Goal: Task Accomplishment & Management: Use online tool/utility

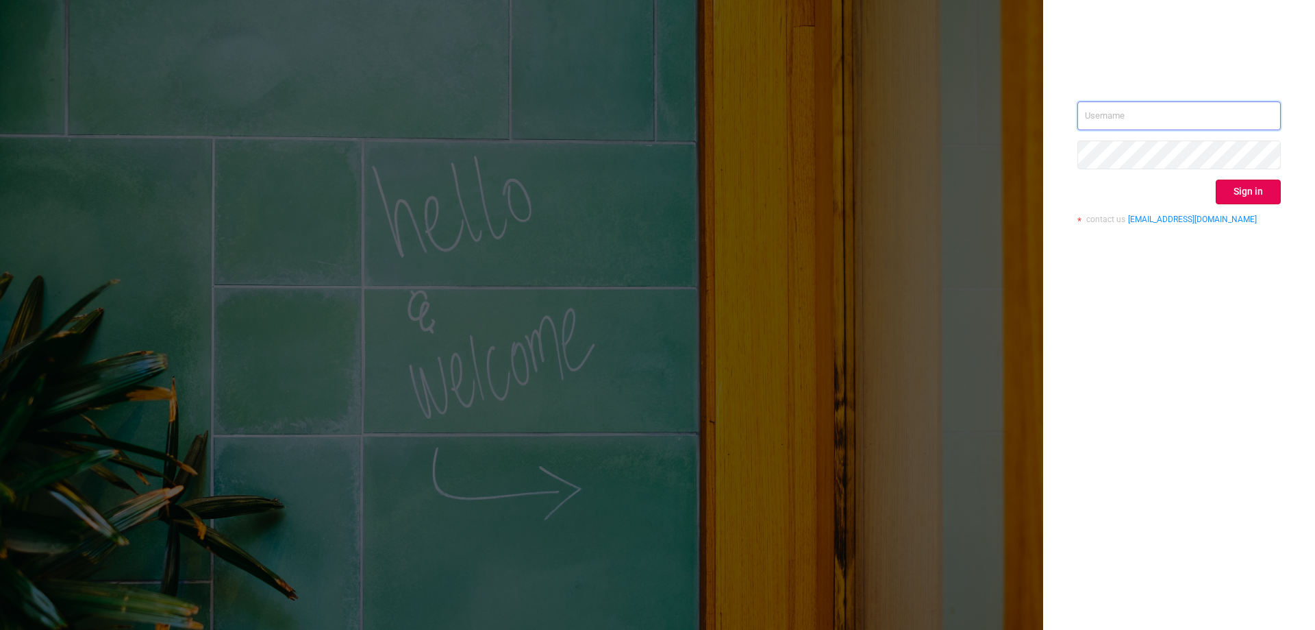
click at [1195, 117] on input "text" at bounding box center [1179, 115] width 203 height 29
click at [1101, 110] on input "text" at bounding box center [1179, 115] width 203 height 29
paste input "[EMAIL_ADDRESS][DOMAIN_NAME]"
type input "[EMAIL_ADDRESS][DOMAIN_NAME]"
click at [1269, 198] on button "Sign in" at bounding box center [1248, 191] width 65 height 25
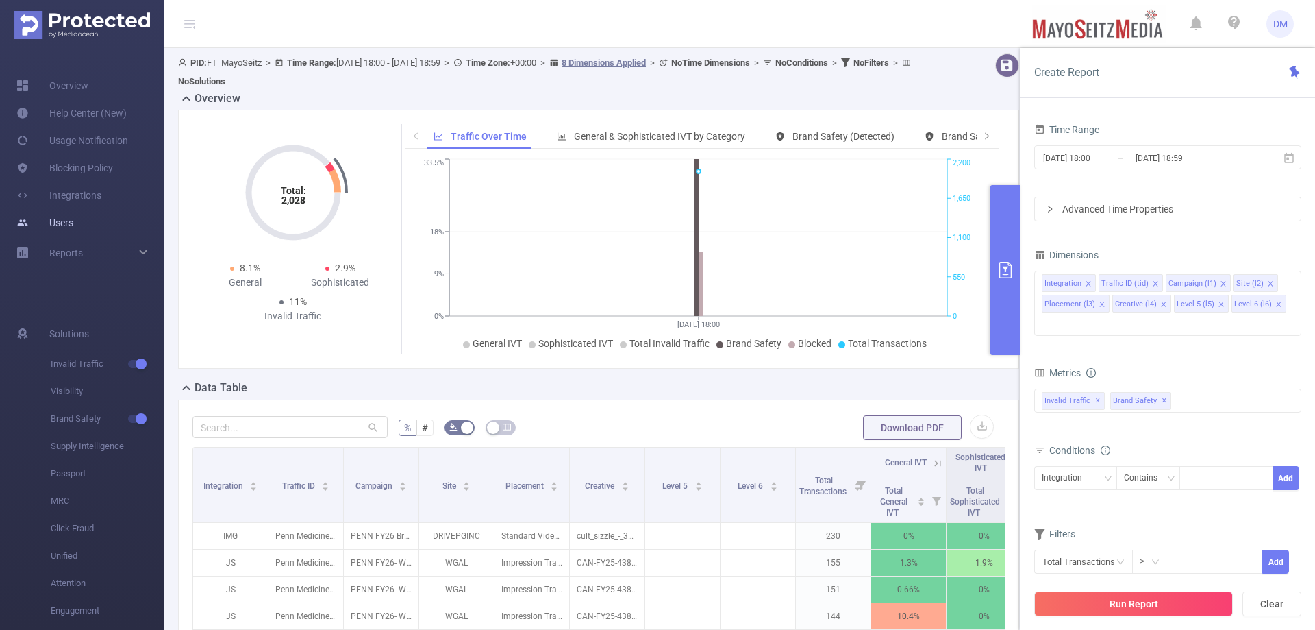
click at [73, 215] on link "Users" at bounding box center [44, 222] width 57 height 27
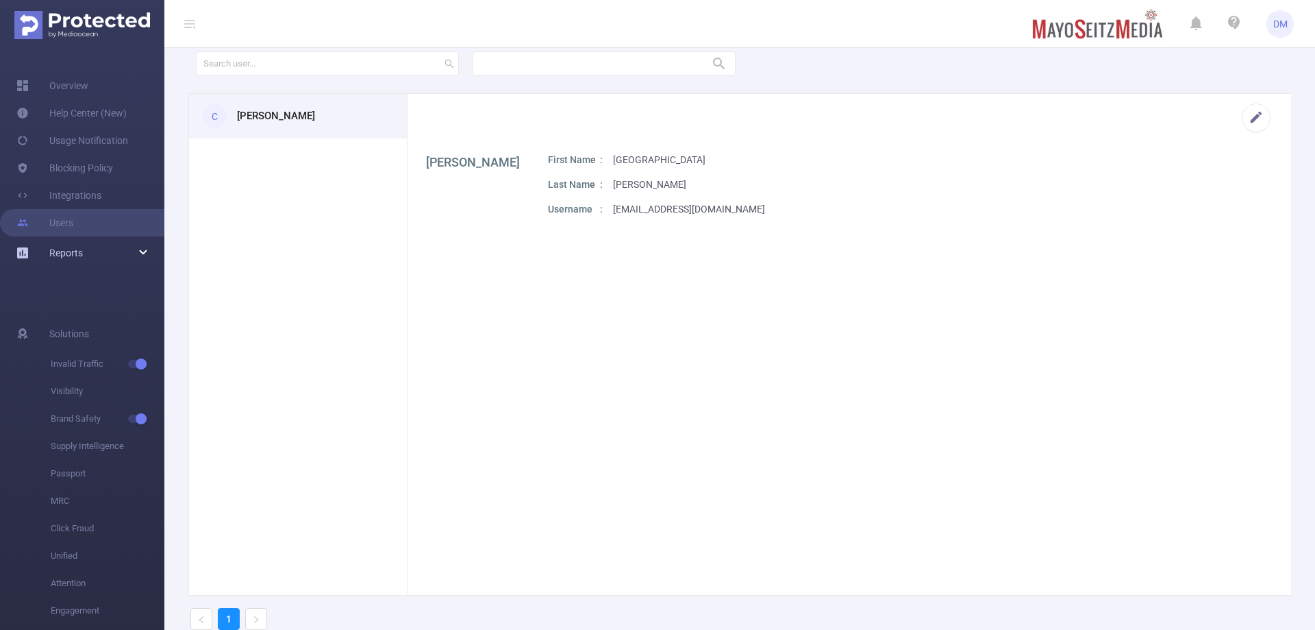
click at [140, 253] on icon at bounding box center [143, 253] width 7 height 0
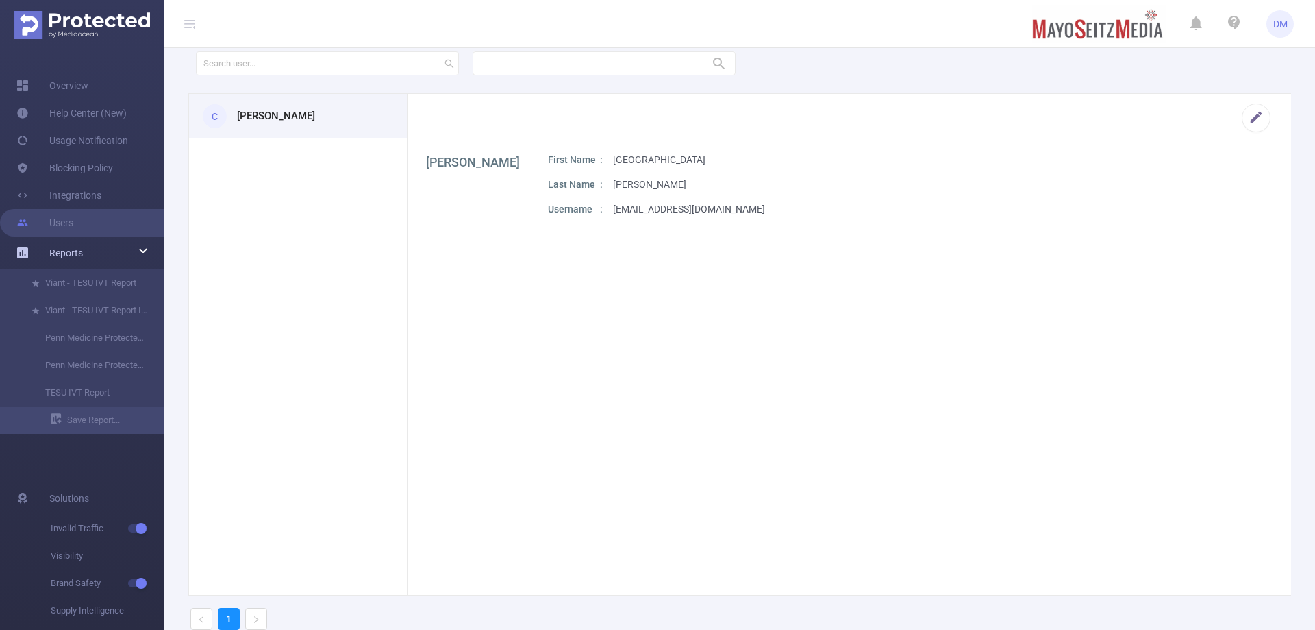
click at [140, 251] on div "Reports" at bounding box center [82, 252] width 164 height 27
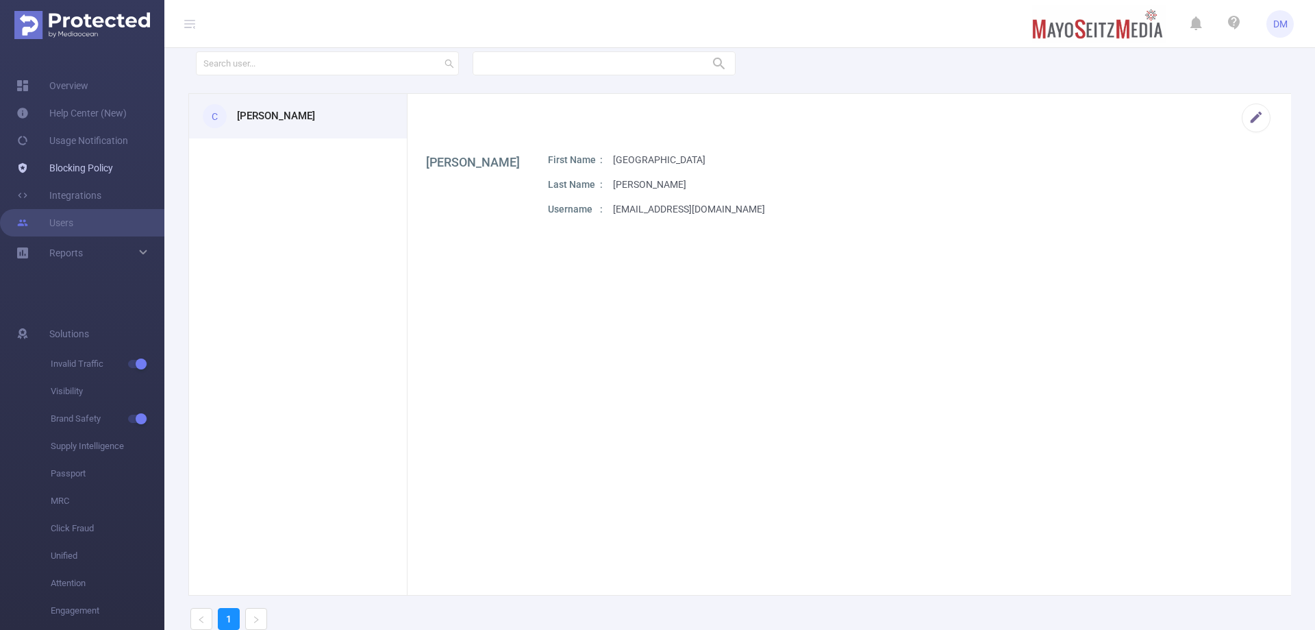
click at [113, 175] on link "Blocking Policy" at bounding box center [64, 167] width 97 height 27
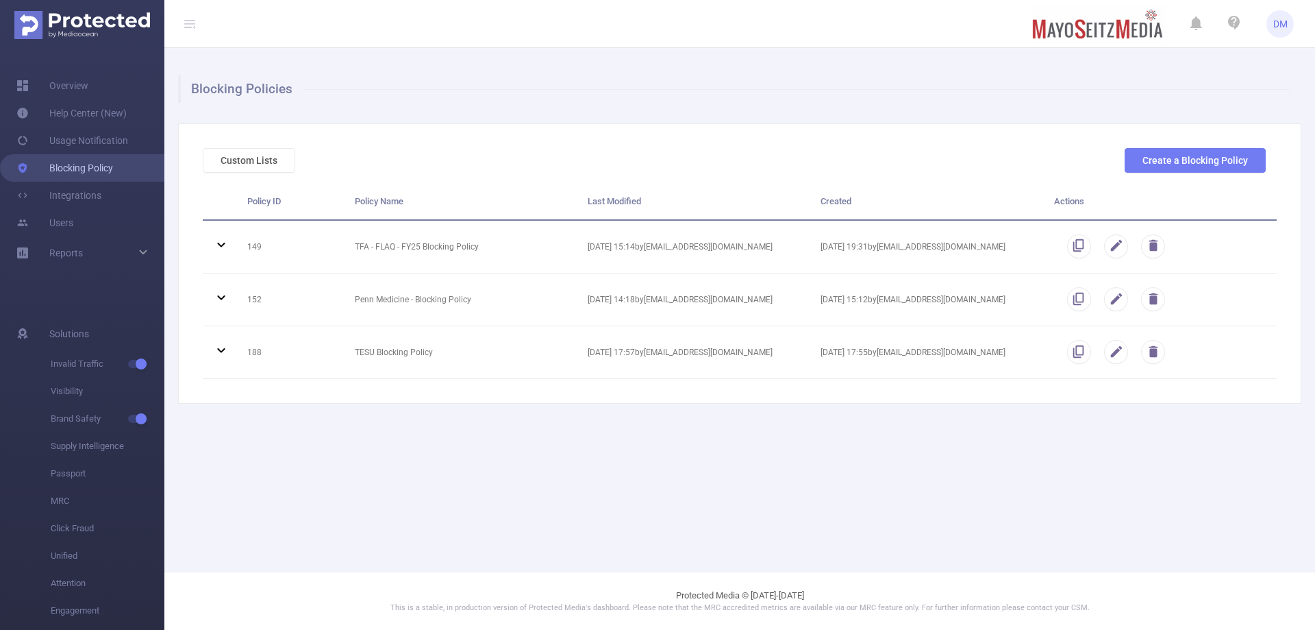
click at [113, 163] on link "Blocking Policy" at bounding box center [64, 167] width 97 height 27
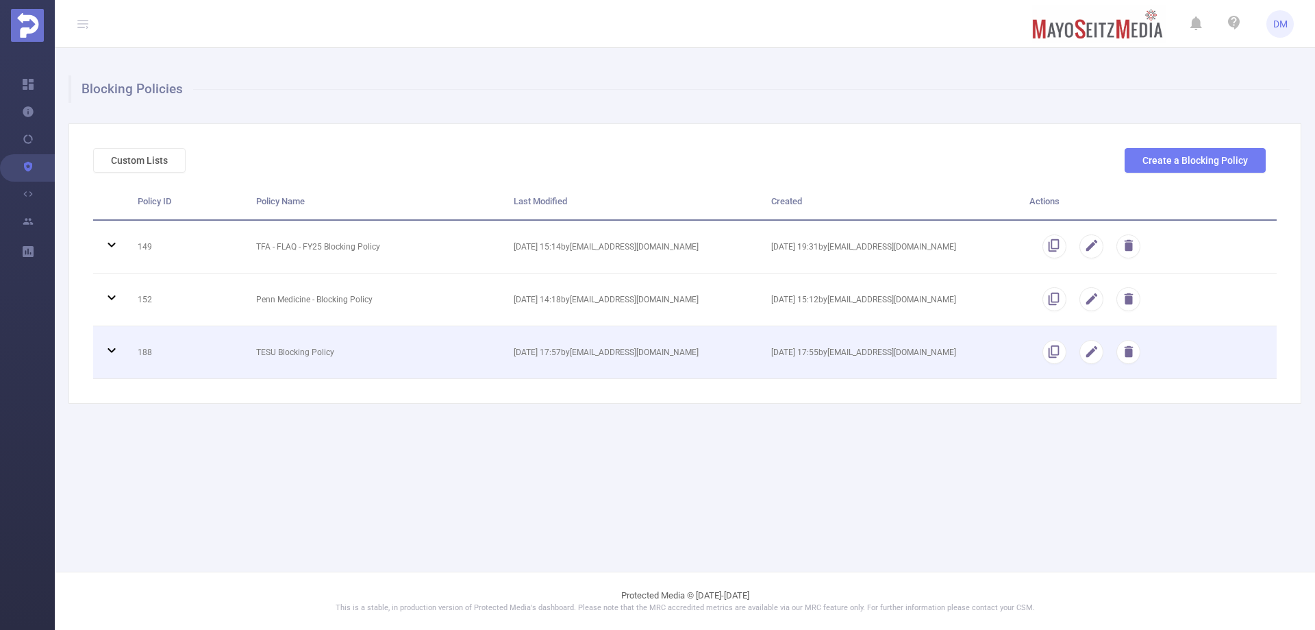
click at [113, 351] on icon at bounding box center [112, 350] width 8 height 5
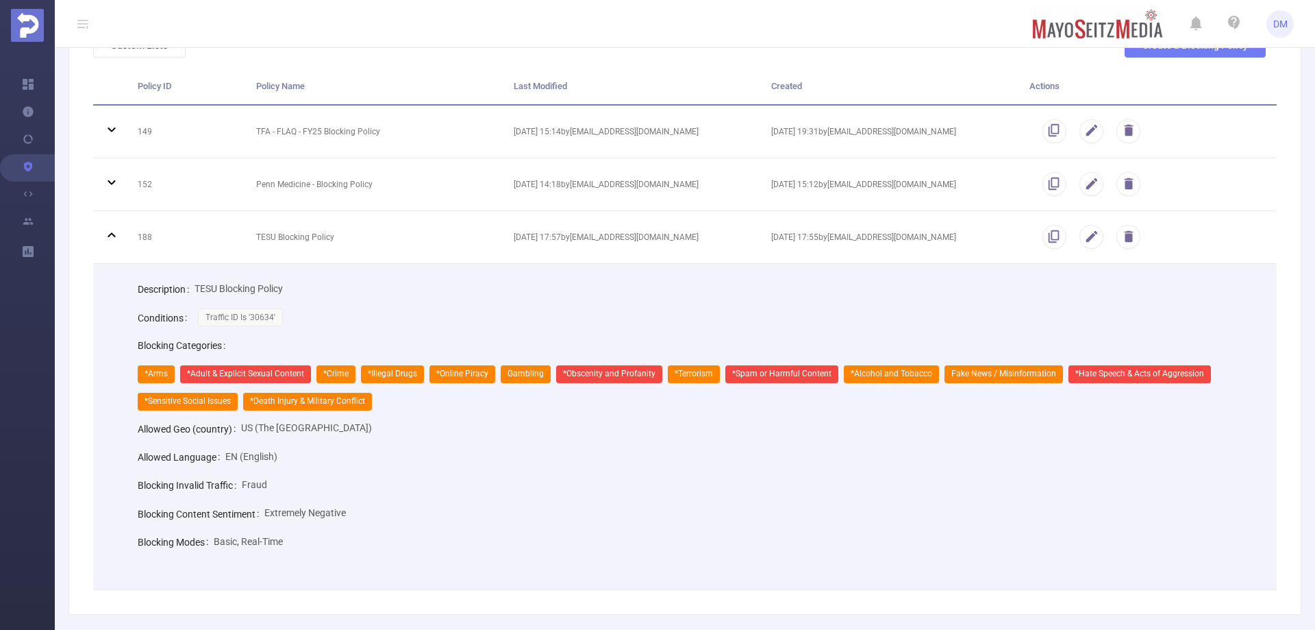
scroll to position [181, 0]
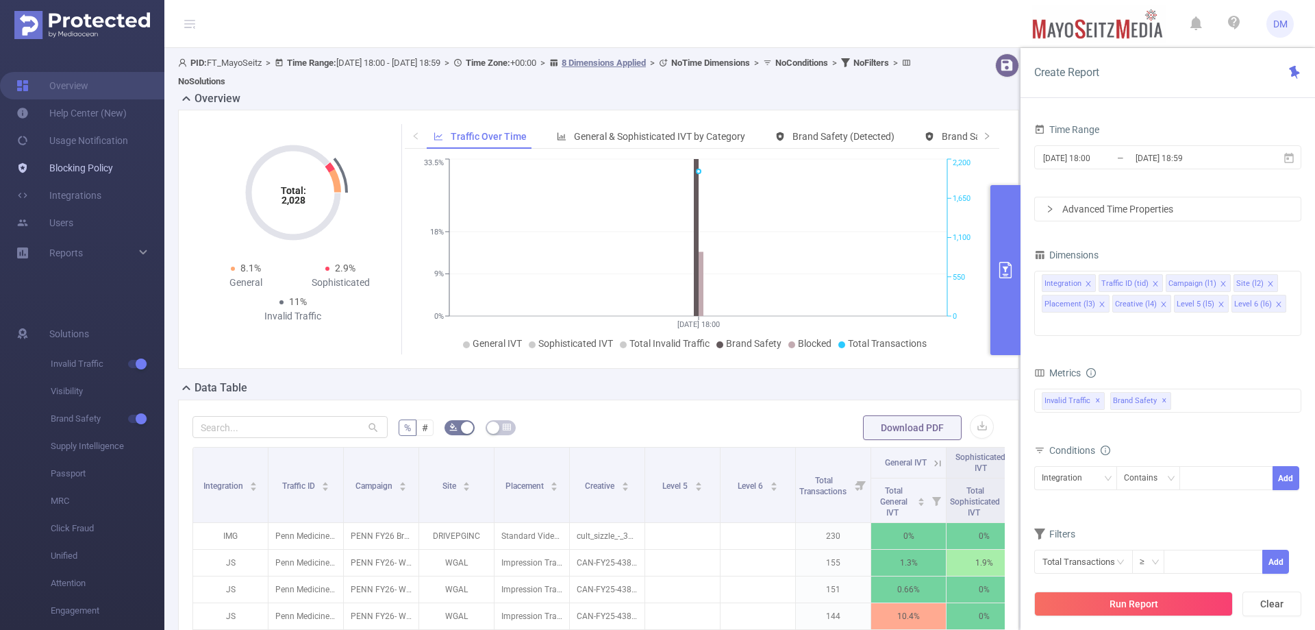
click at [113, 158] on link "Blocking Policy" at bounding box center [64, 167] width 97 height 27
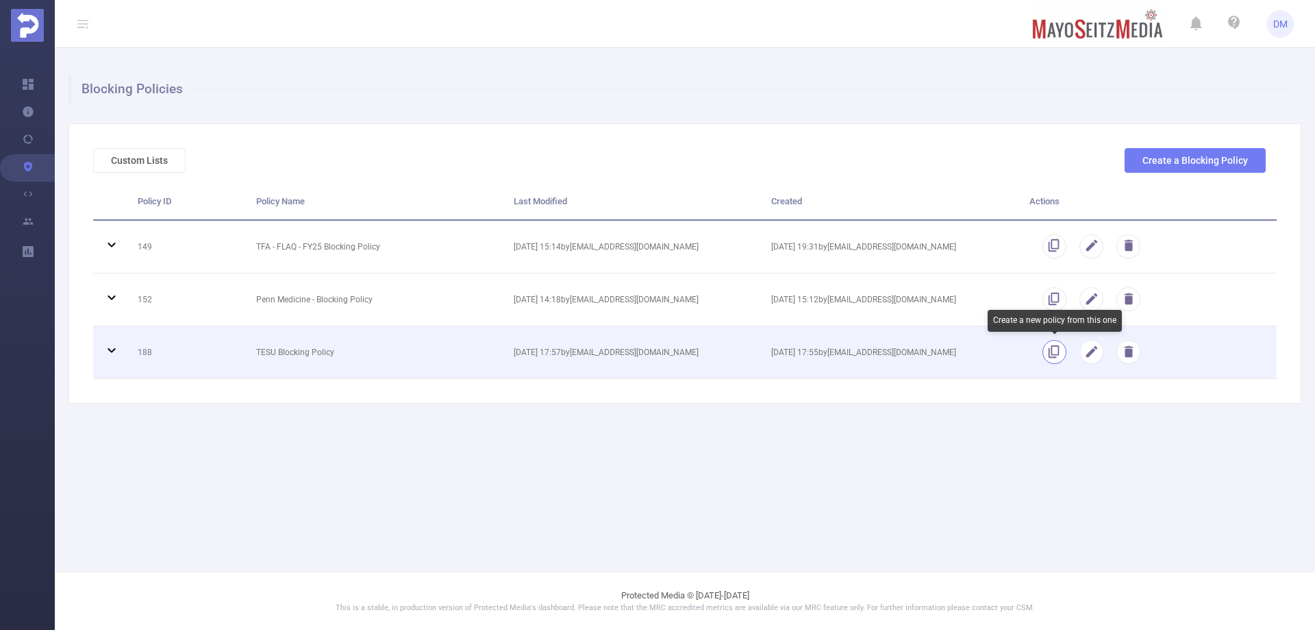
click at [1059, 351] on button "button" at bounding box center [1055, 352] width 24 height 24
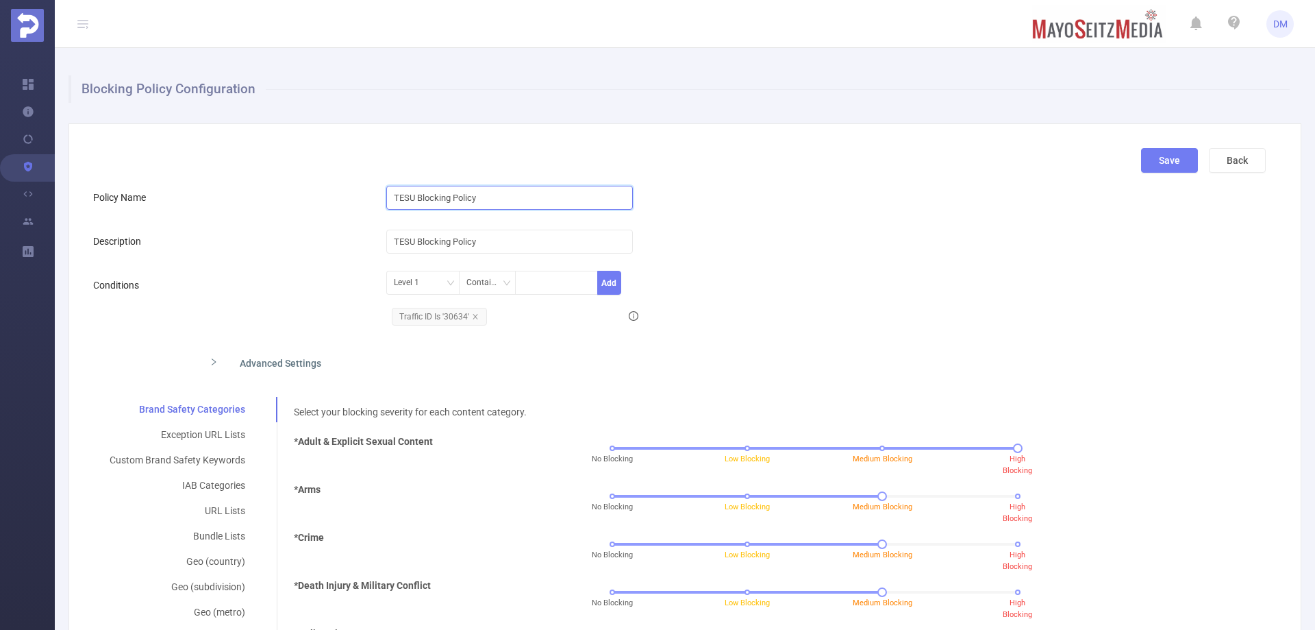
click at [562, 199] on input "TESU Blocking Policy" at bounding box center [509, 198] width 247 height 24
click at [393, 200] on input "TESU Blocking Policy" at bounding box center [509, 198] width 247 height 24
type input "TFA FY26 Blocking Policy"
click at [433, 319] on span "Traffic ID Is '30634'" at bounding box center [439, 317] width 95 height 18
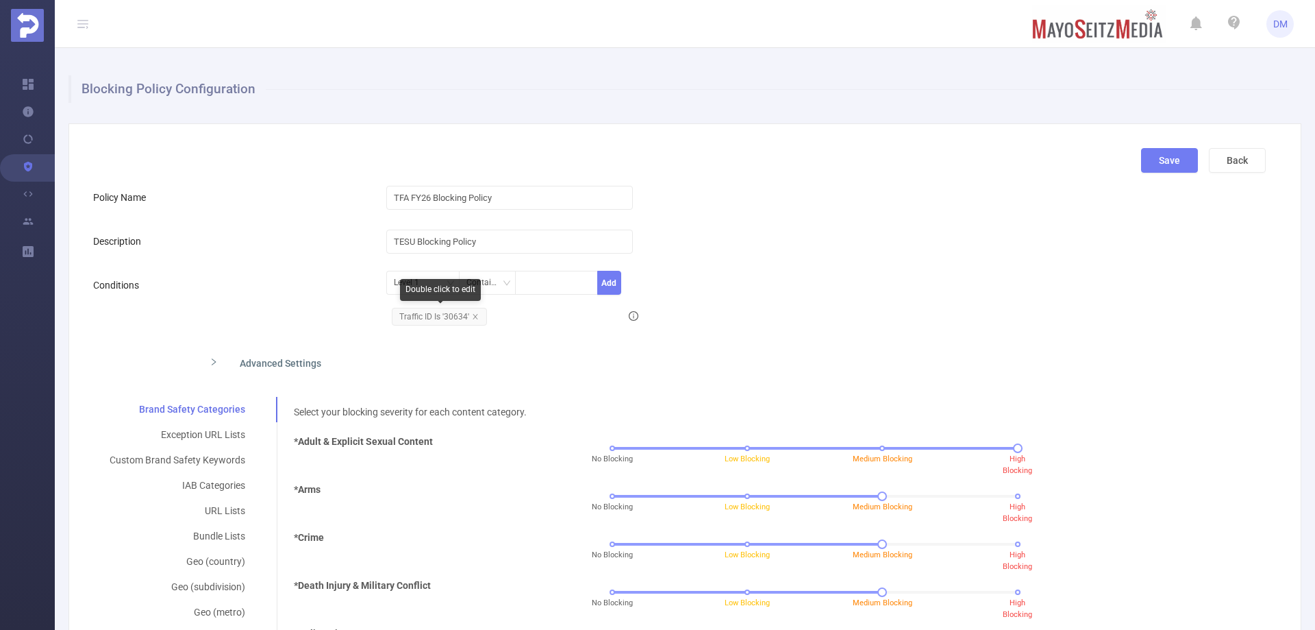
click at [433, 319] on span "Traffic ID Is '30634'" at bounding box center [439, 317] width 95 height 18
click at [558, 284] on icon "icon: close" at bounding box center [561, 283] width 7 height 7
click at [556, 282] on div at bounding box center [557, 282] width 68 height 23
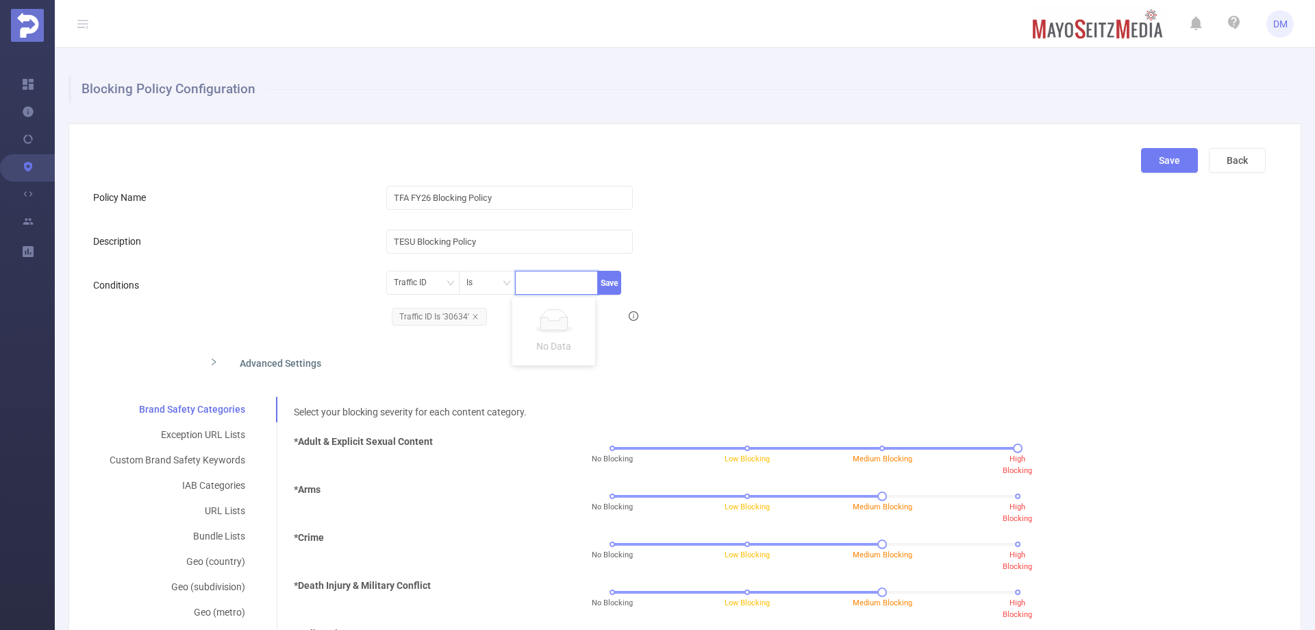
paste input "29705"
type input "29705"
click at [574, 315] on li "29705" at bounding box center [553, 311] width 83 height 22
click at [599, 288] on button "Save" at bounding box center [609, 283] width 24 height 24
click at [477, 313] on span "Traffic ID Is '30634'" at bounding box center [439, 317] width 95 height 18
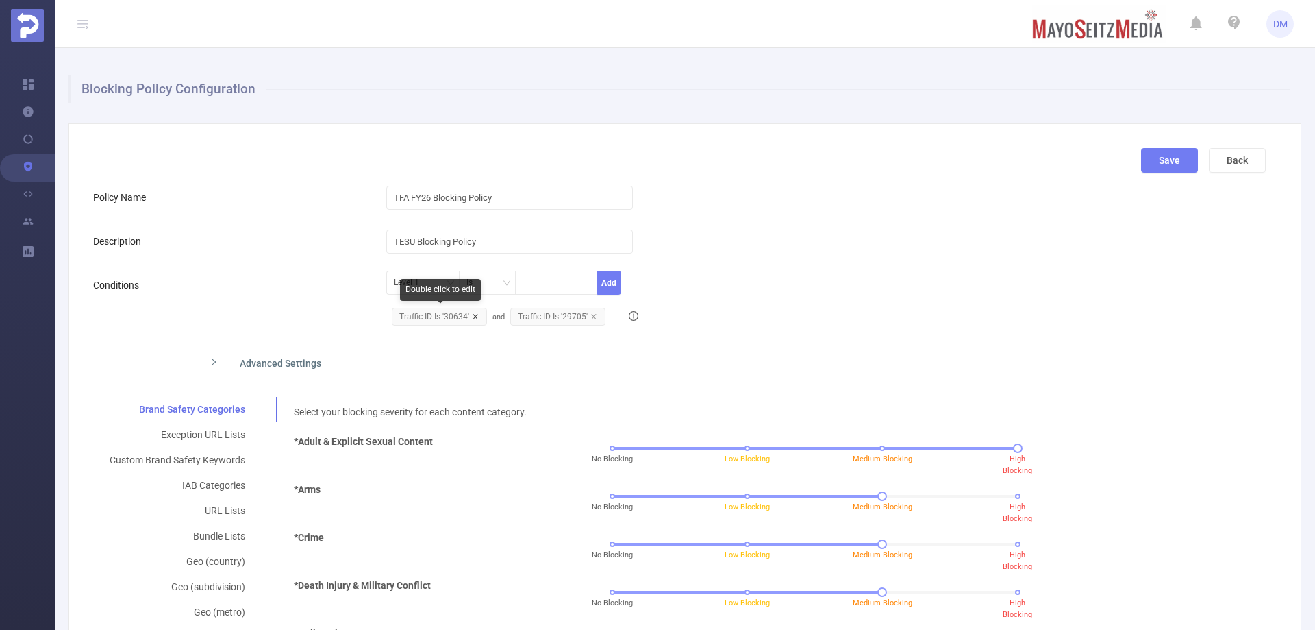
click at [472, 315] on icon "icon: close" at bounding box center [475, 316] width 7 height 7
click at [791, 284] on div "Level 1 Is Add Traffic ID Is '29705'" at bounding box center [728, 301] width 684 height 60
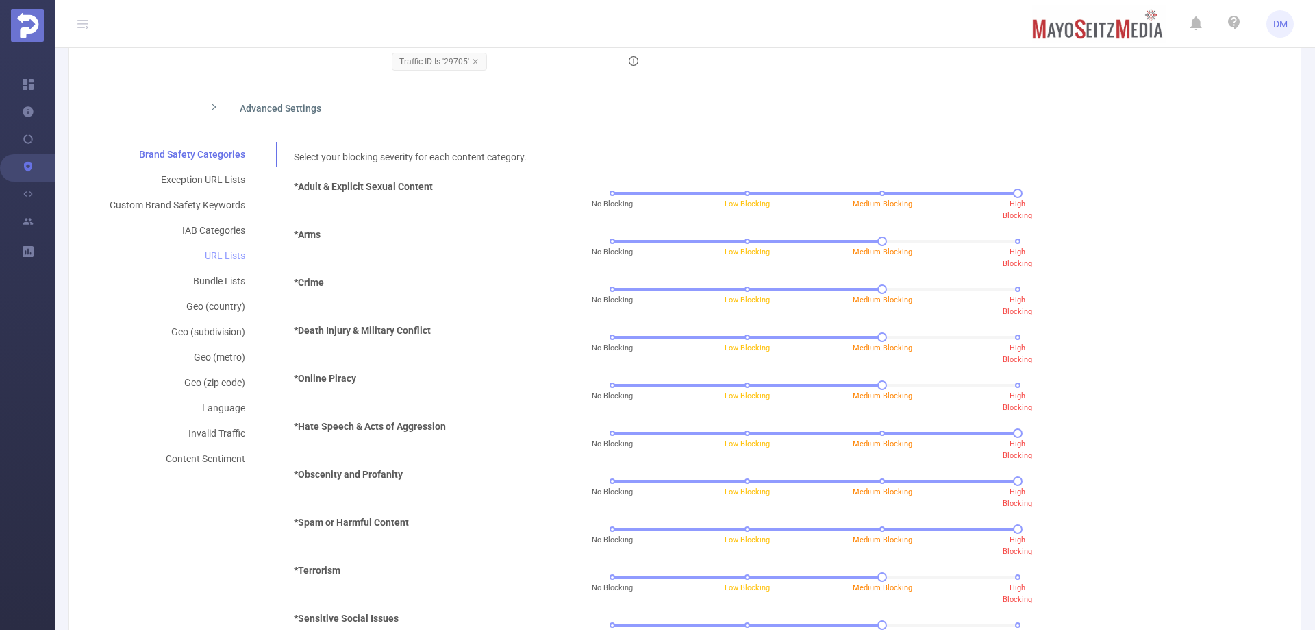
scroll to position [254, 0]
click at [206, 180] on div "Exception URL Lists" at bounding box center [177, 180] width 169 height 25
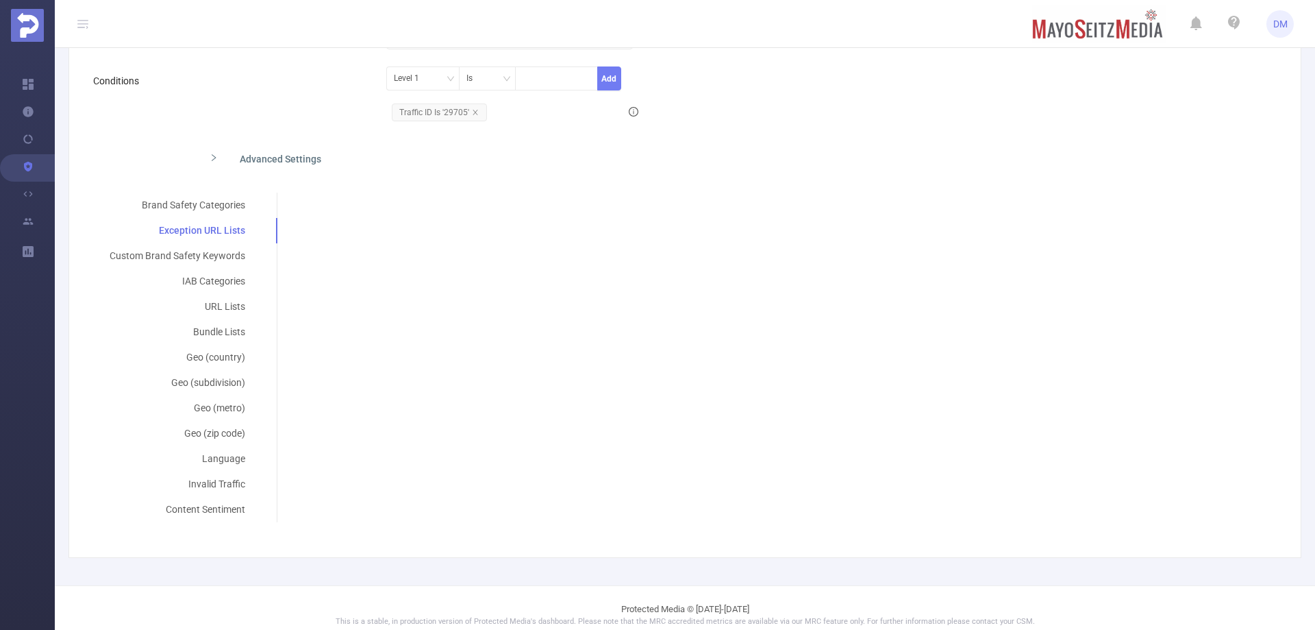
scroll to position [217, 0]
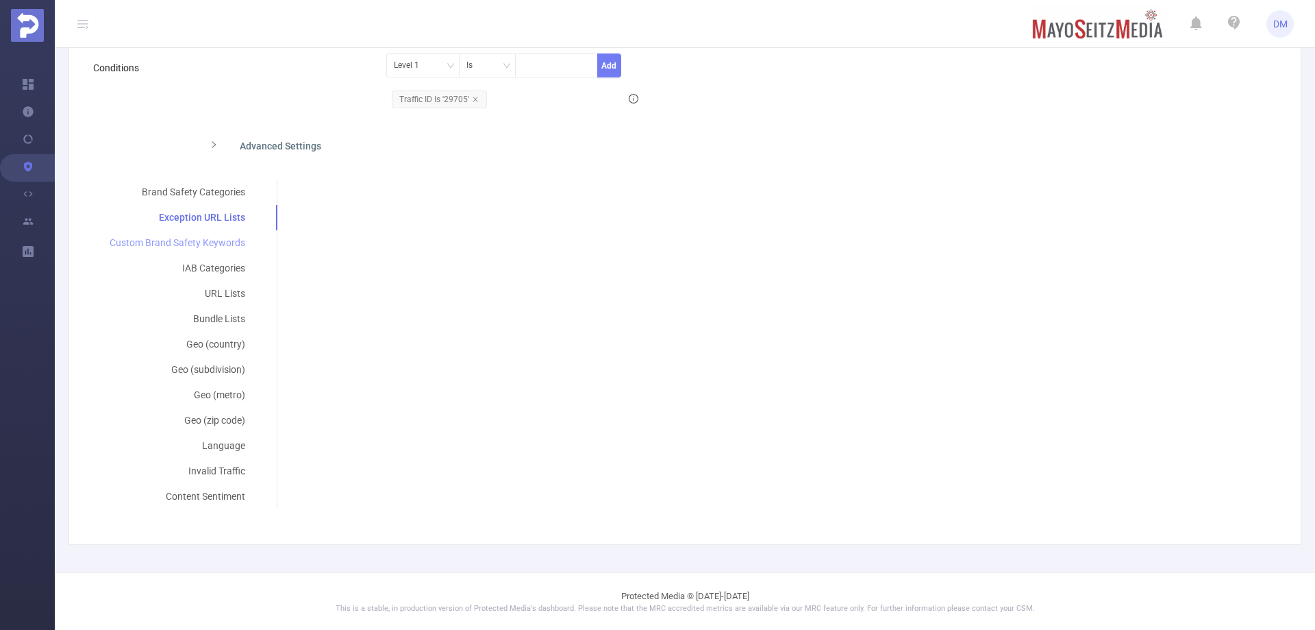
click at [225, 244] on div "Custom Brand Safety Keywords" at bounding box center [177, 242] width 169 height 25
click at [230, 264] on div "IAB Categories" at bounding box center [177, 268] width 169 height 25
click at [227, 245] on div "Custom Brand Safety Keywords" at bounding box center [177, 242] width 169 height 25
click at [223, 273] on div "IAB Categories" at bounding box center [177, 268] width 169 height 25
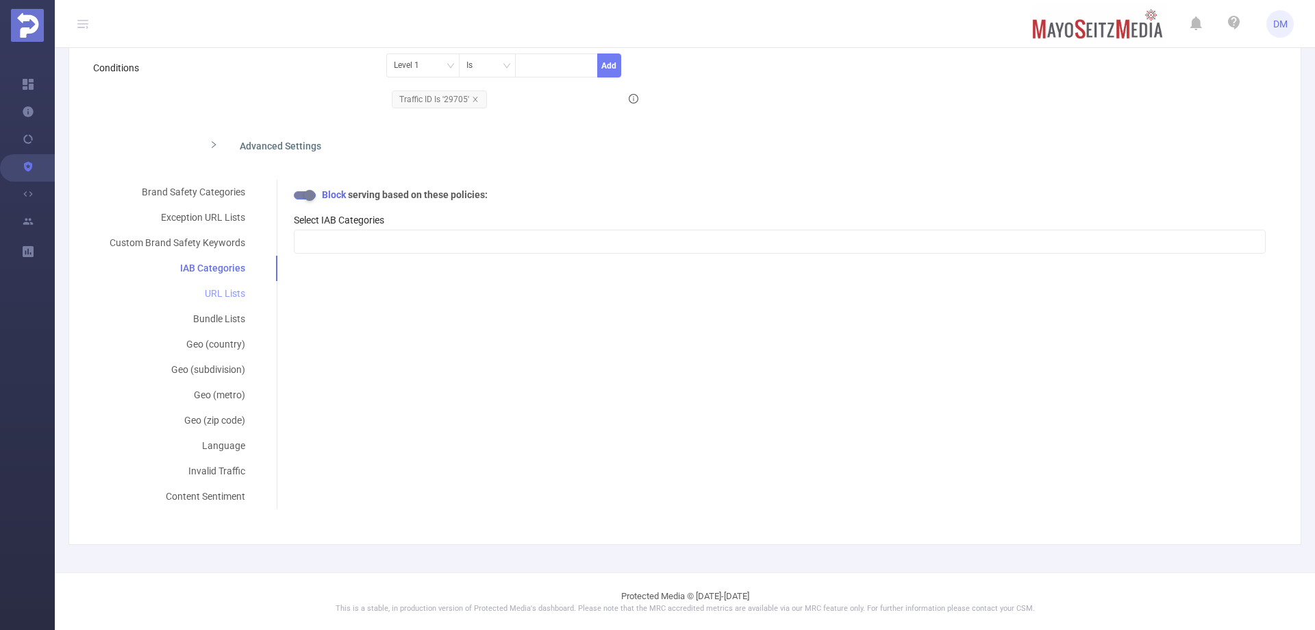
click at [231, 291] on div "URL Lists" at bounding box center [177, 293] width 169 height 25
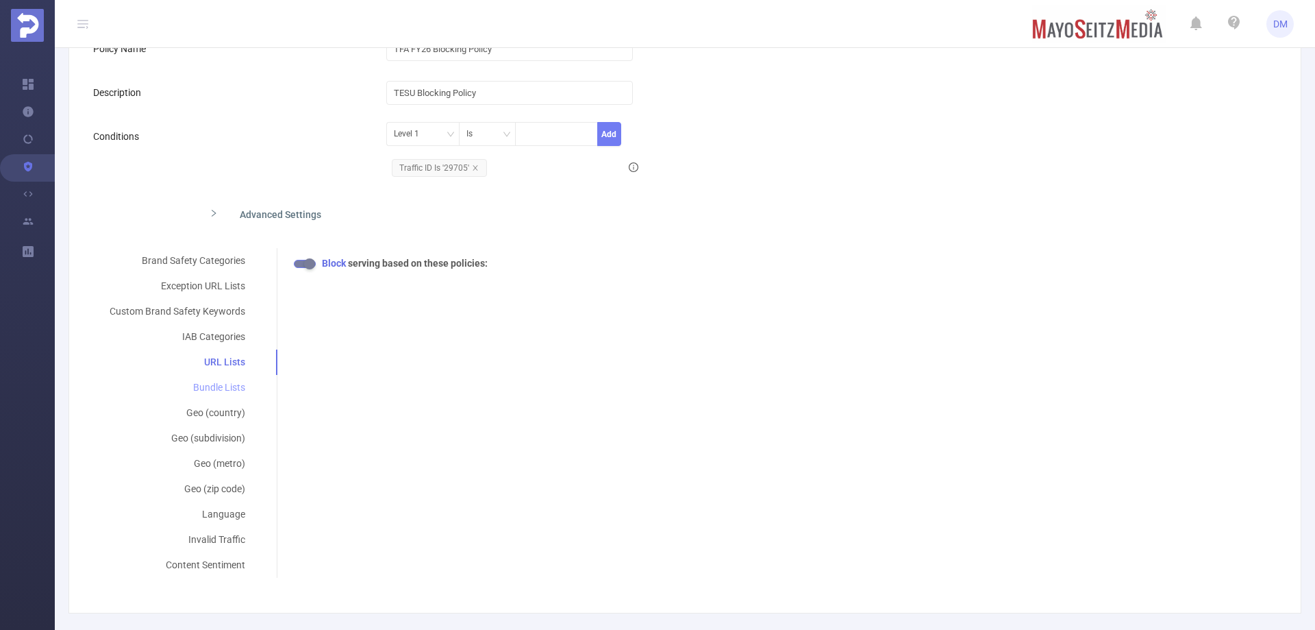
click at [221, 386] on div "Bundle Lists" at bounding box center [177, 387] width 169 height 25
click at [221, 410] on div "Geo (country)" at bounding box center [177, 412] width 169 height 25
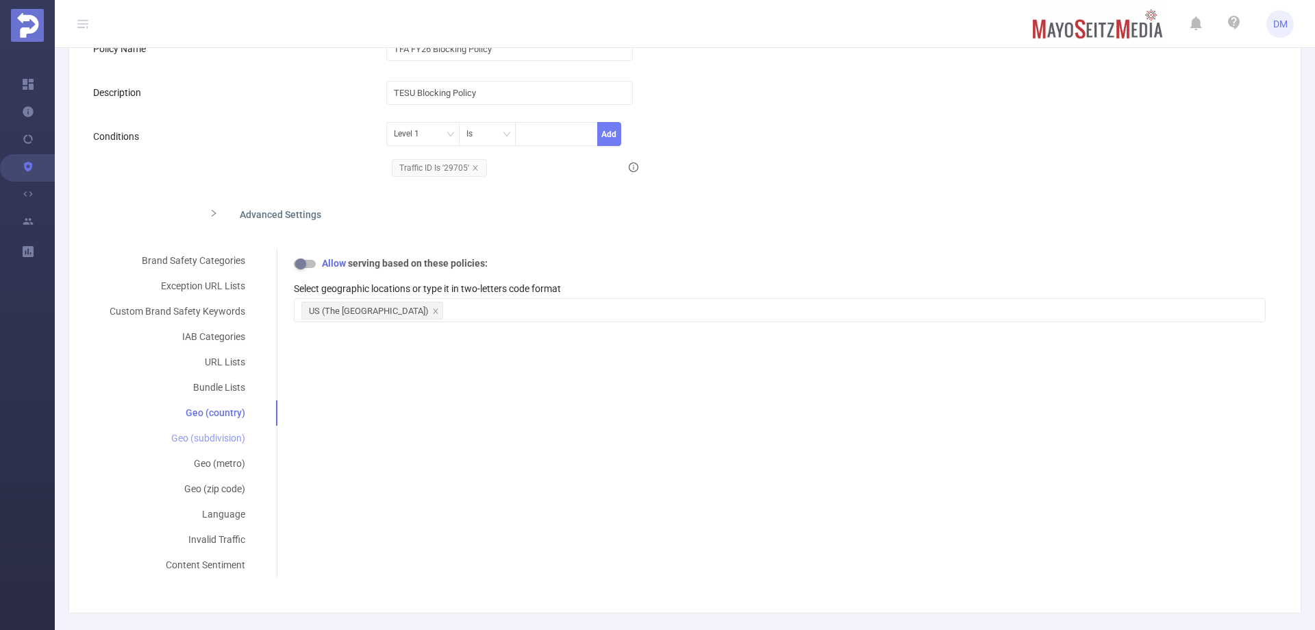
click at [204, 439] on div "Geo (subdivision)" at bounding box center [177, 437] width 169 height 25
click at [217, 463] on div "Geo (metro)" at bounding box center [177, 463] width 169 height 25
click at [218, 488] on div "Geo (zip code)" at bounding box center [177, 488] width 169 height 25
click at [227, 519] on div "Language" at bounding box center [177, 513] width 169 height 25
click at [232, 542] on div "Invalid Traffic" at bounding box center [177, 539] width 169 height 25
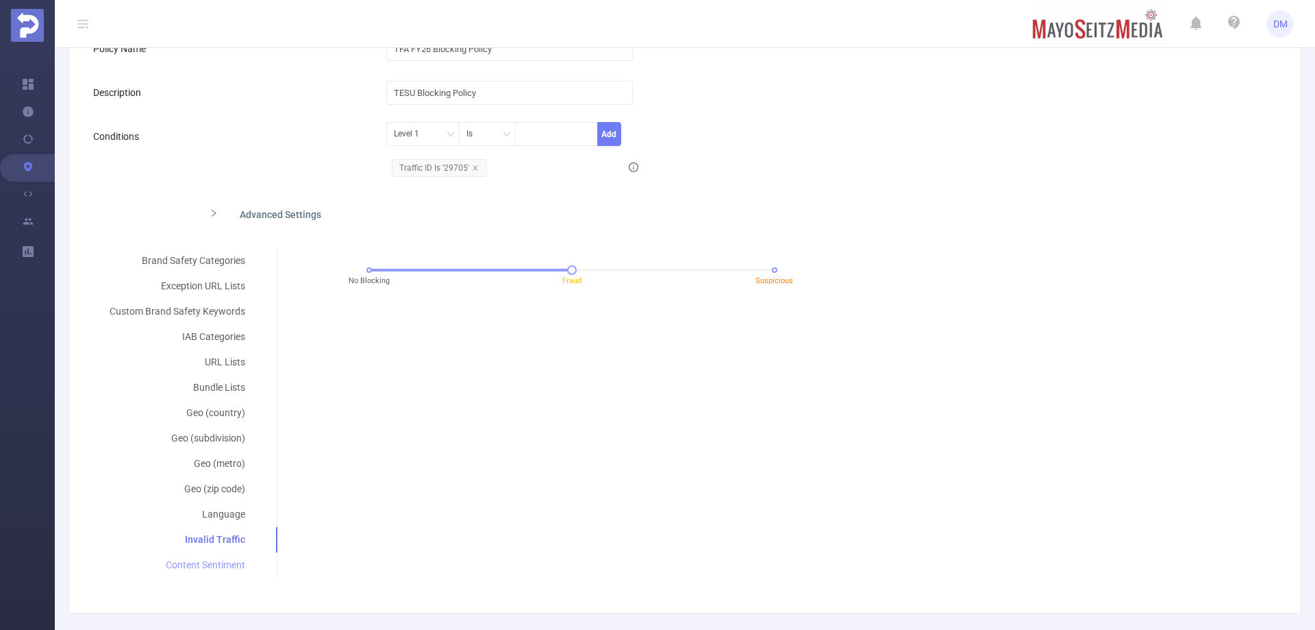
click at [225, 566] on div "Content Sentiment" at bounding box center [177, 564] width 169 height 25
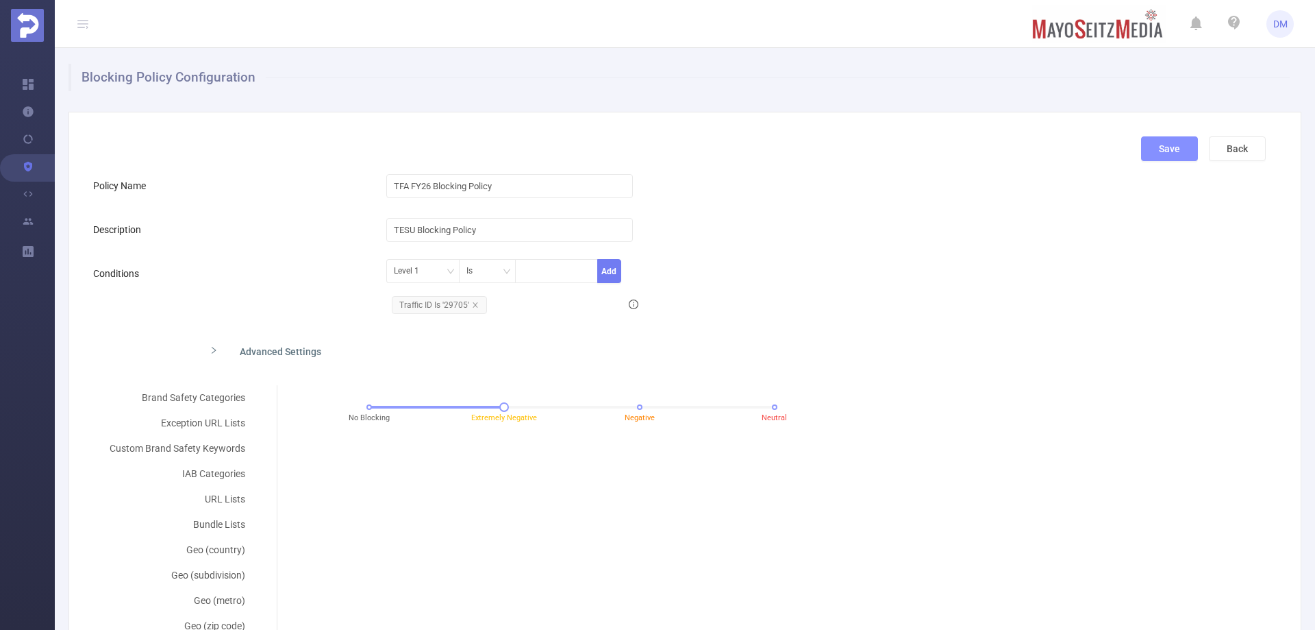
click at [1163, 153] on button "Save" at bounding box center [1169, 148] width 57 height 25
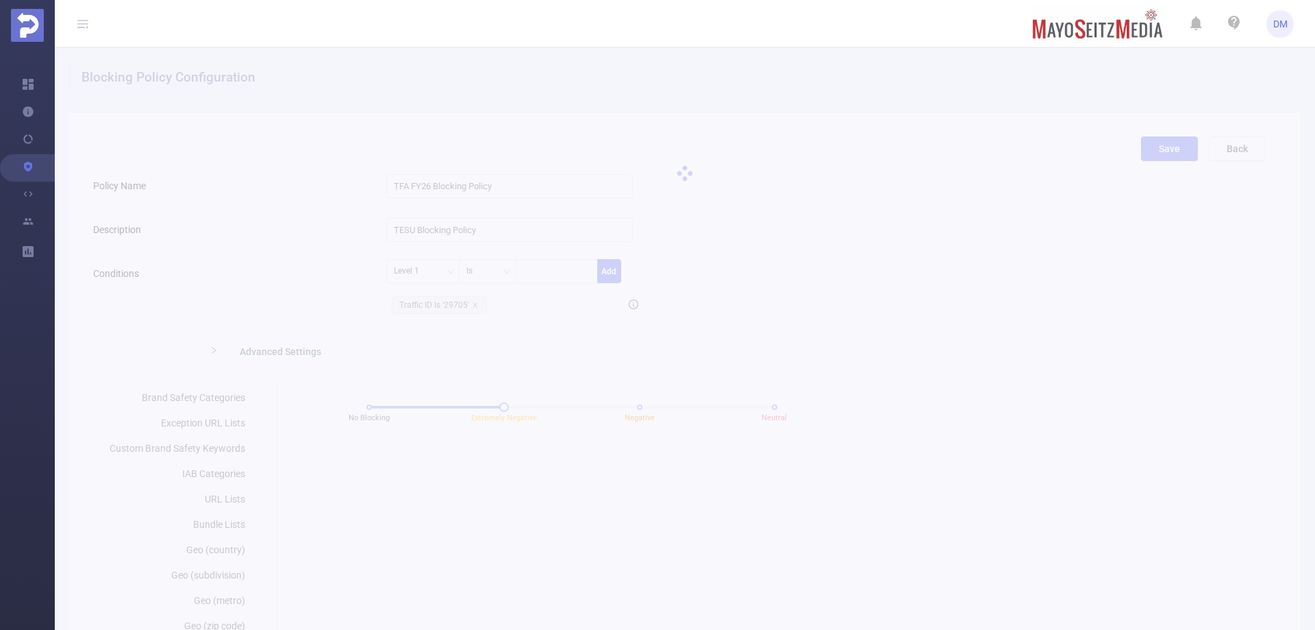
scroll to position [0, 0]
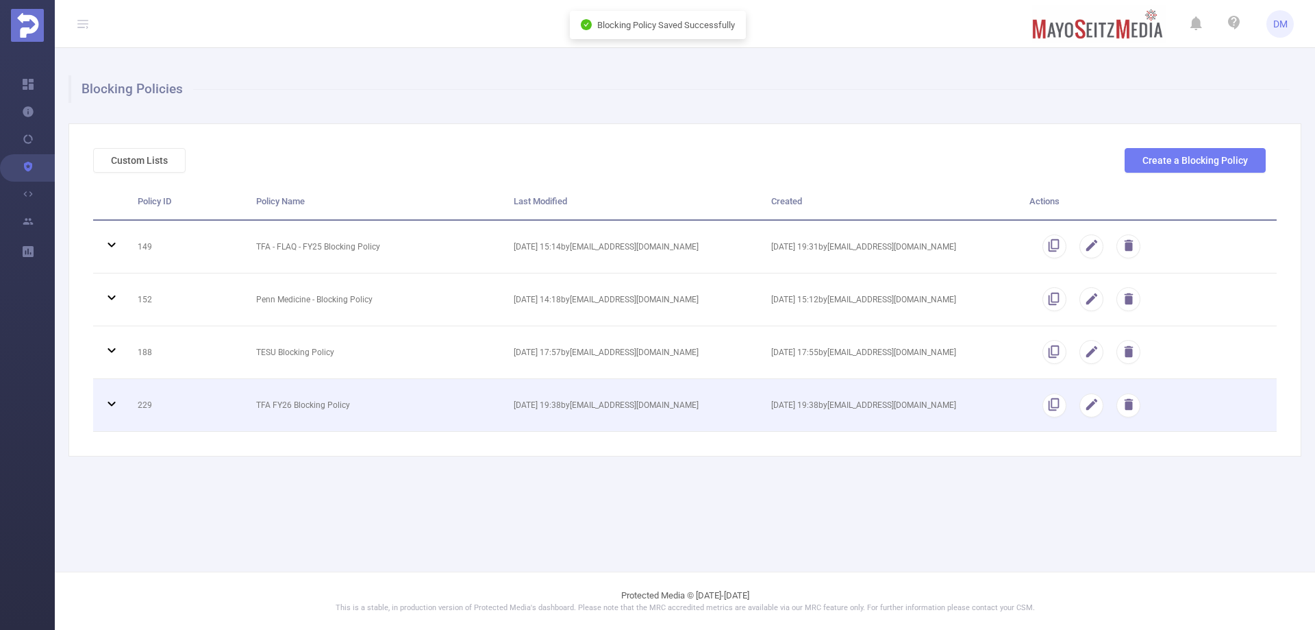
click at [109, 402] on icon at bounding box center [112, 403] width 8 height 5
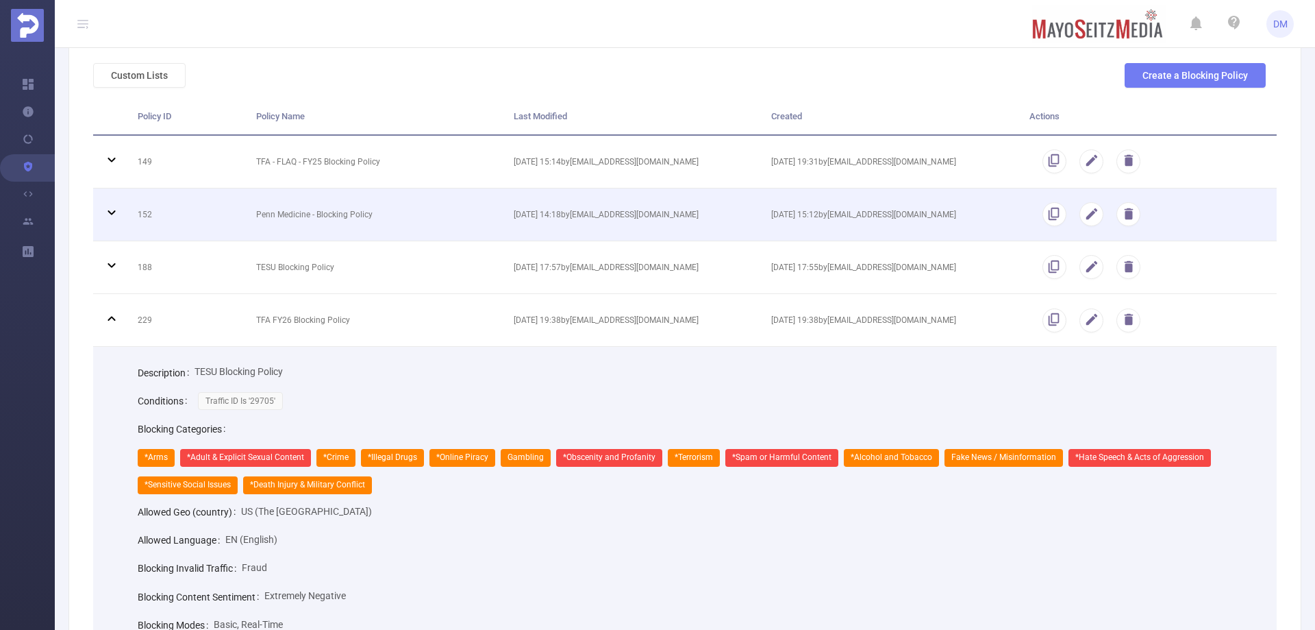
scroll to position [69, 0]
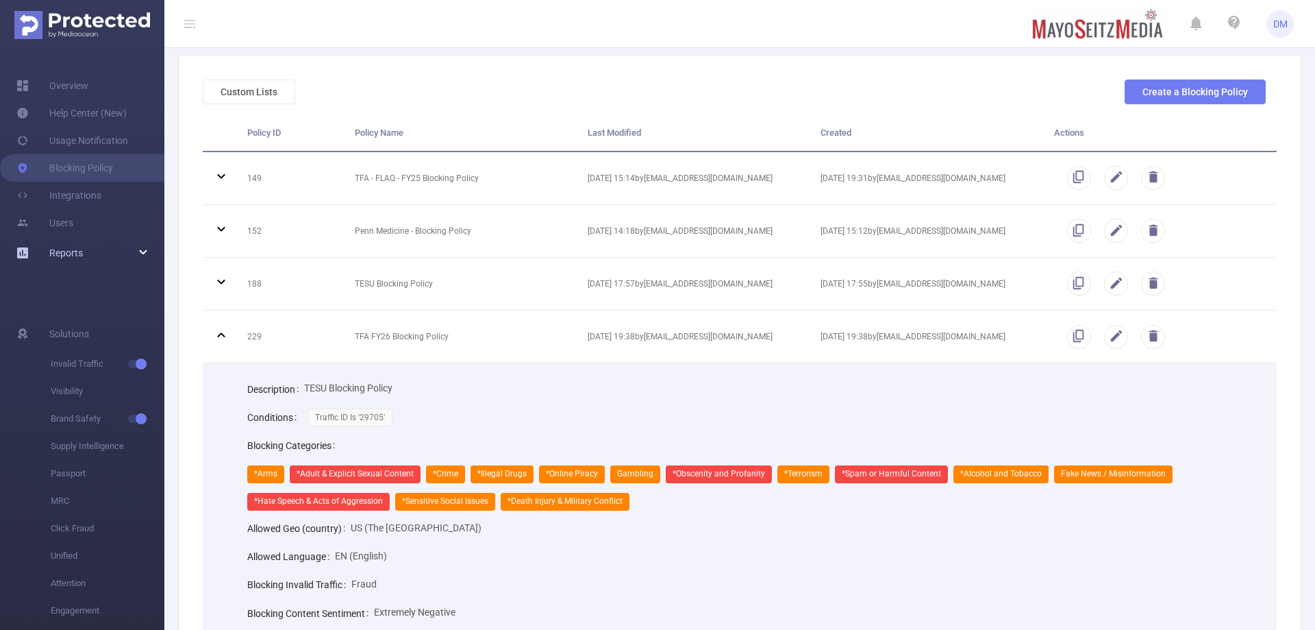
click at [97, 255] on div "Reports" at bounding box center [82, 252] width 164 height 27
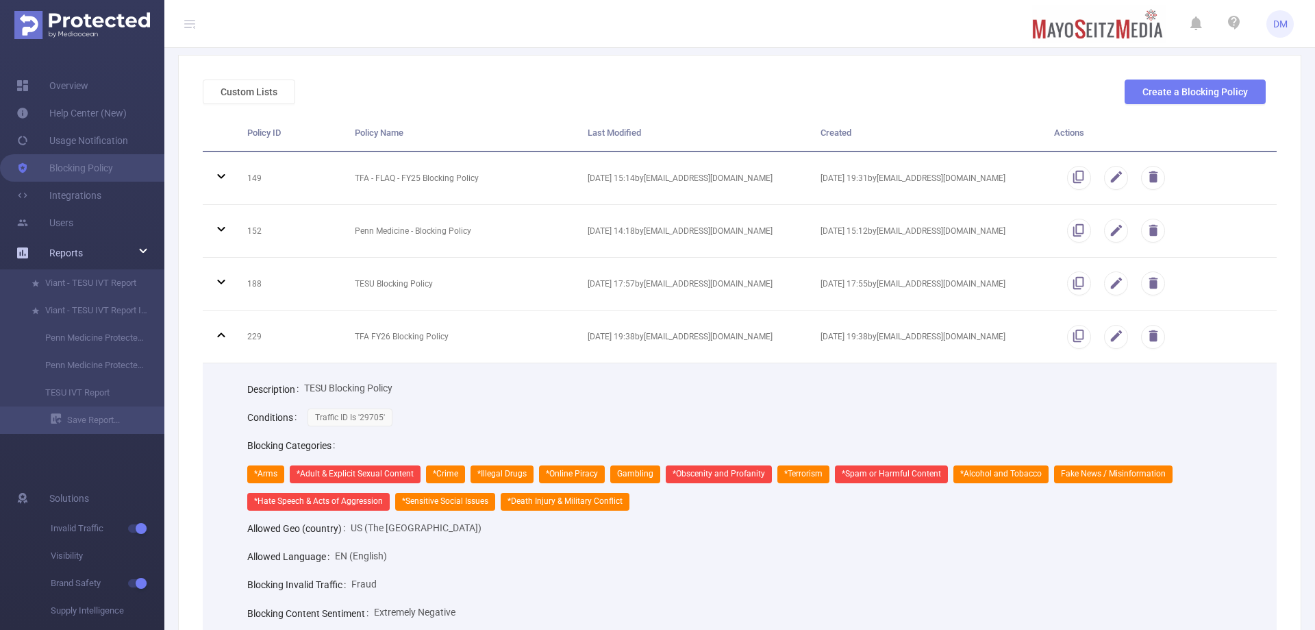
click at [134, 242] on div "Reports" at bounding box center [82, 252] width 164 height 27
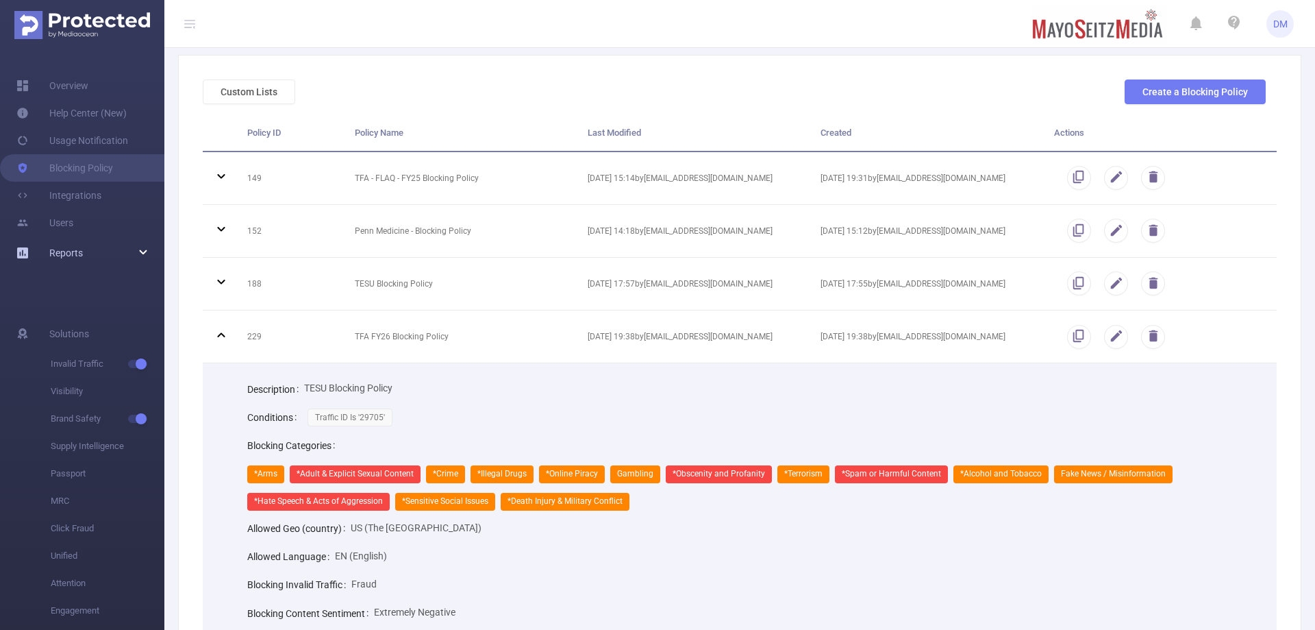
click at [72, 253] on span "Reports" at bounding box center [66, 252] width 34 height 11
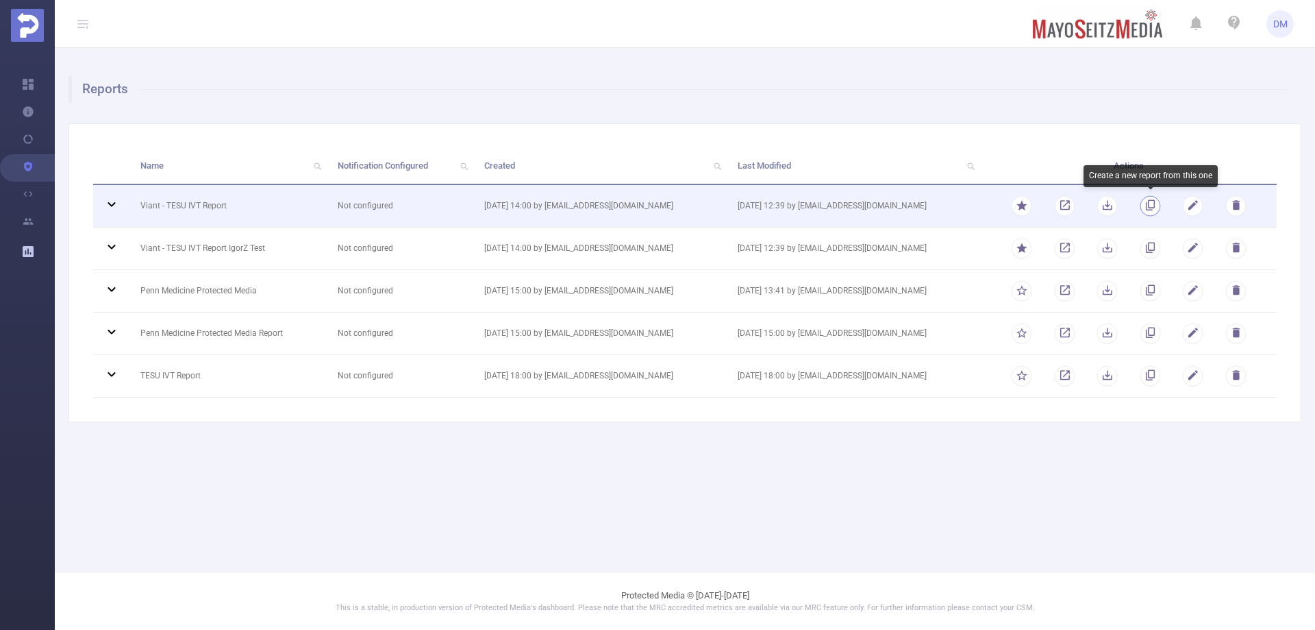
click at [1154, 202] on button "button" at bounding box center [1150, 205] width 21 height 21
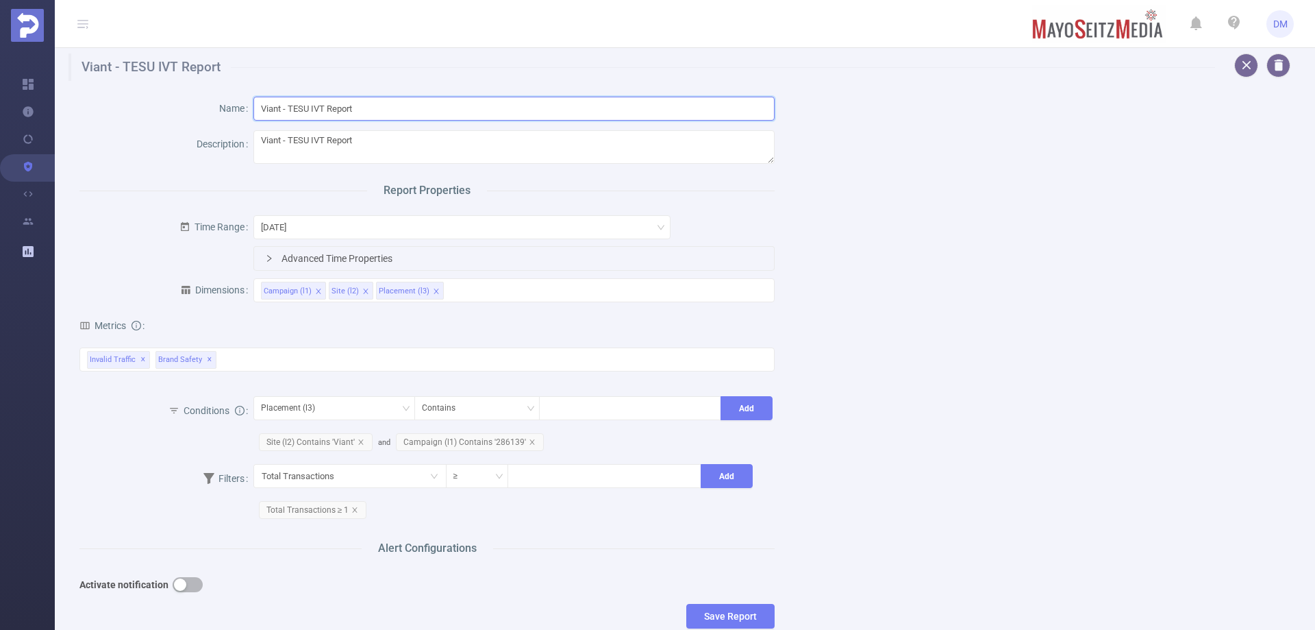
click at [297, 108] on input "Viant - TESU IVT Report" at bounding box center [513, 109] width 521 height 24
click at [348, 113] on input "Viant - TFA FY26 IVT Report" at bounding box center [513, 109] width 521 height 24
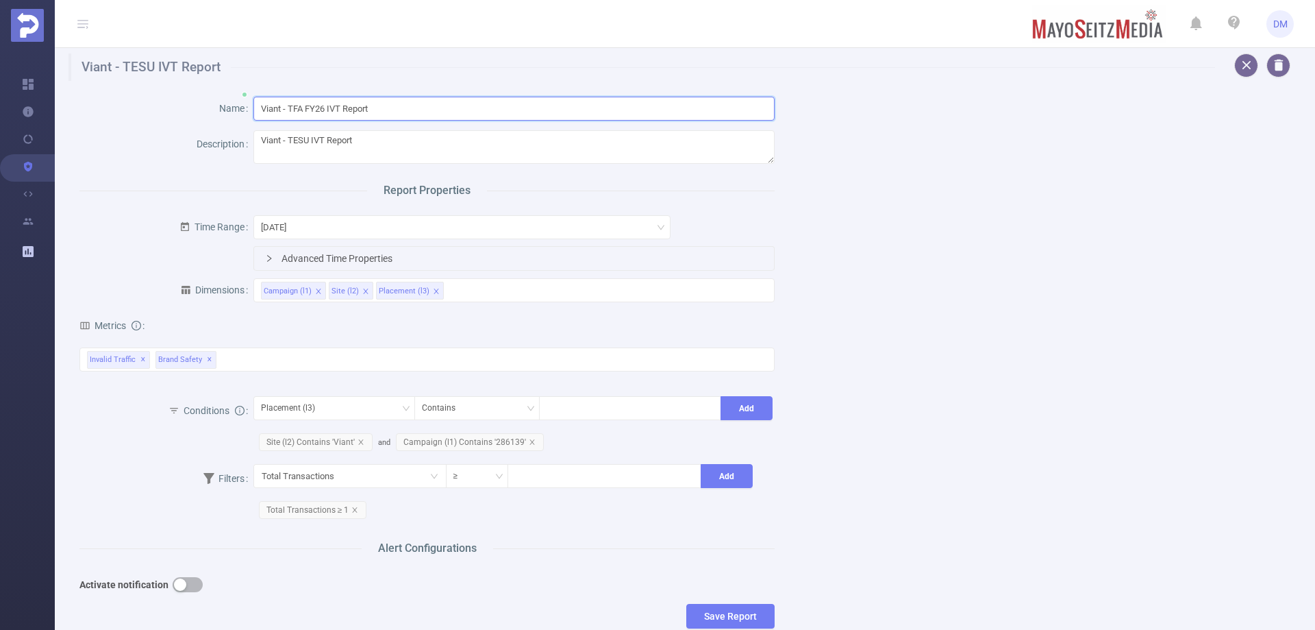
type input "Viant - TFA FY26 IVT Report"
click at [350, 145] on textarea "Viant - TESU IVT Report" at bounding box center [513, 147] width 521 height 34
paste textarea "FA FY26"
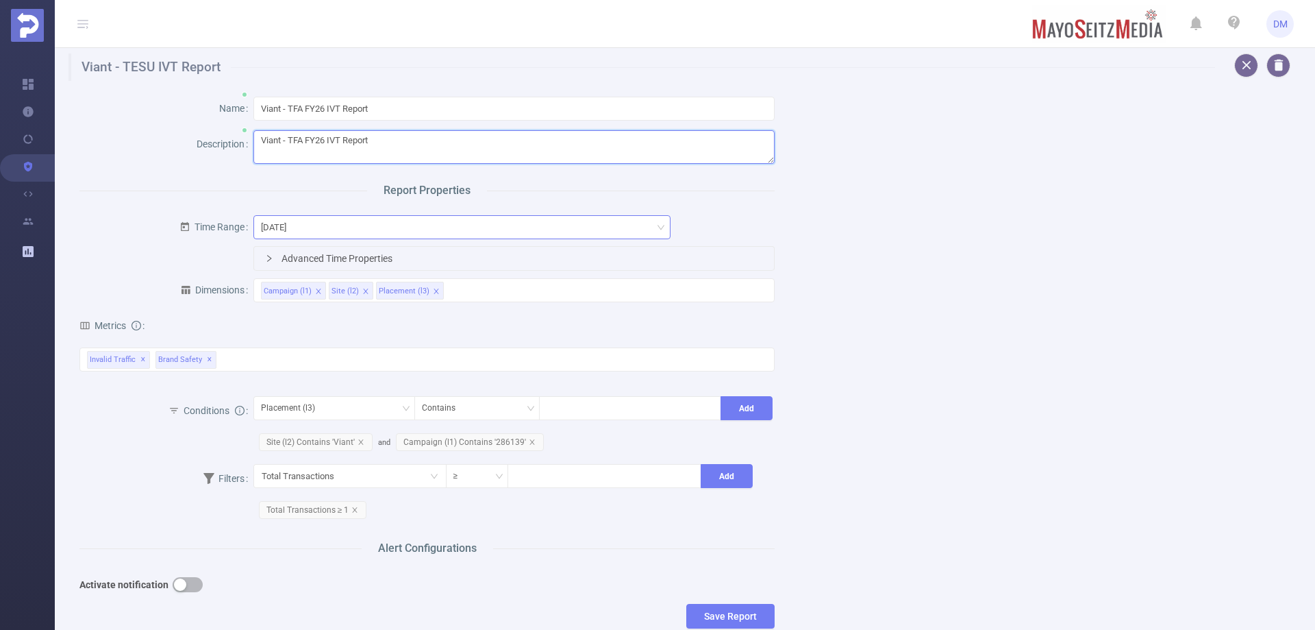
type textarea "Viant - TFA FY26 IVT Report"
click at [362, 236] on div "Yesterday" at bounding box center [462, 227] width 402 height 23
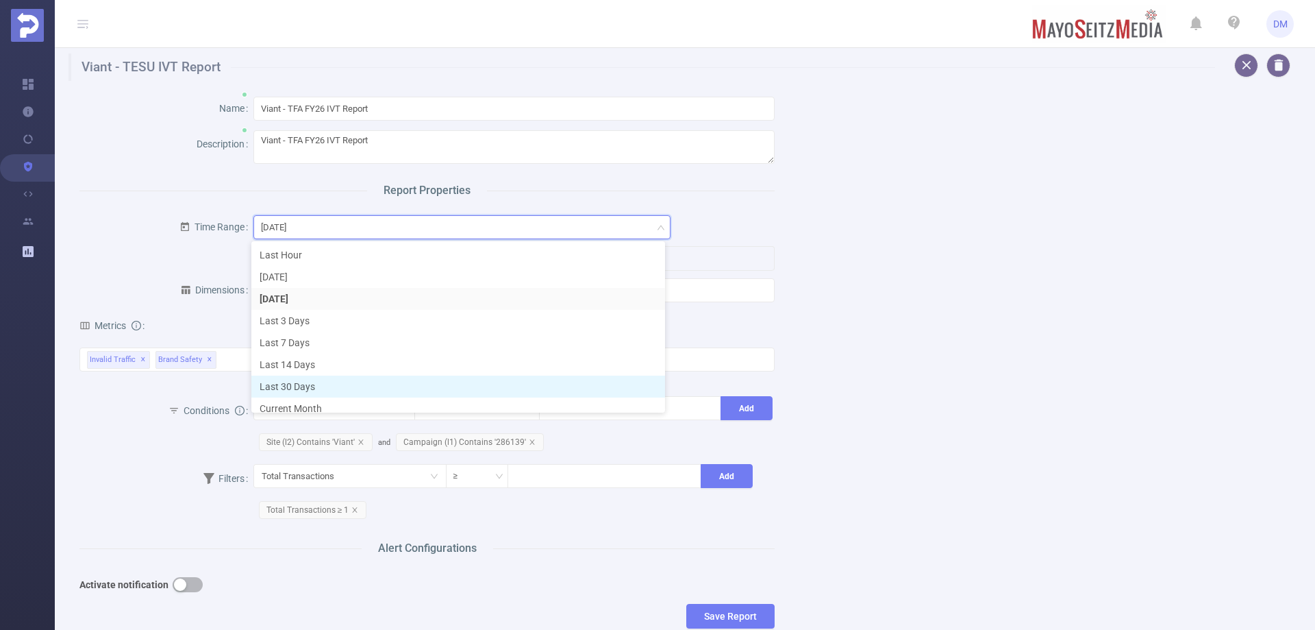
click at [363, 382] on li "Last 30 Days" at bounding box center [458, 386] width 414 height 22
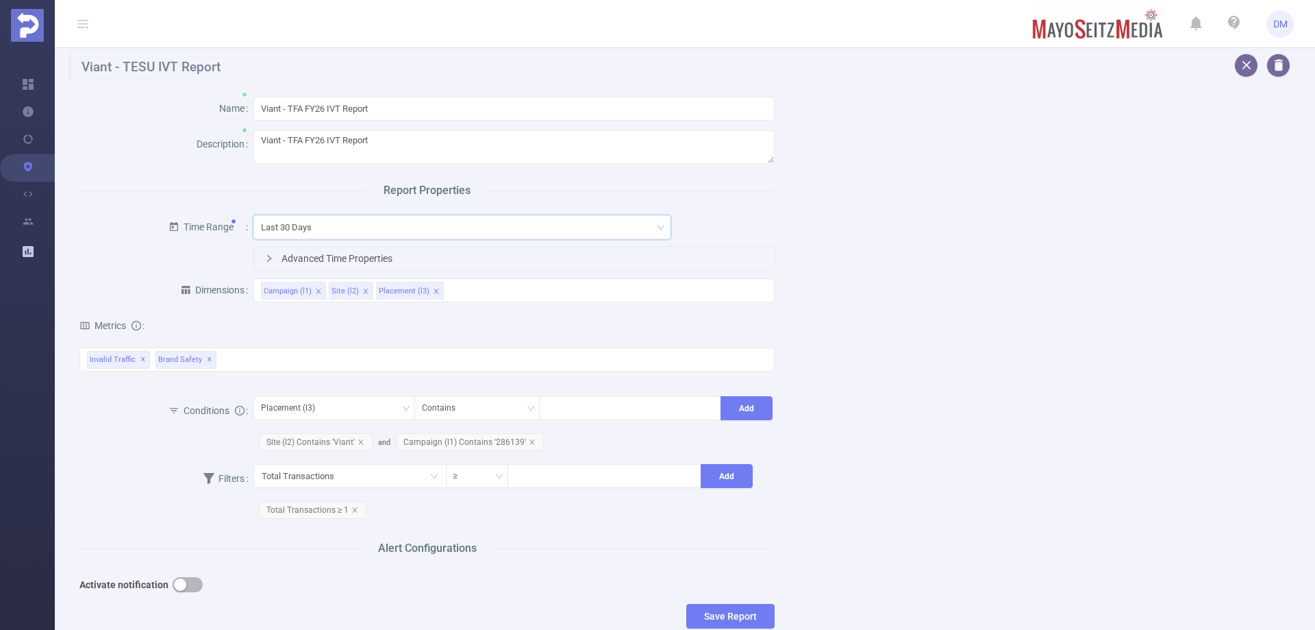
click at [920, 299] on div "Name Viant - TFA FY26 IVT Report Description Viant - TFA FY26 IVT Report Report…" at bounding box center [679, 365] width 1233 height 569
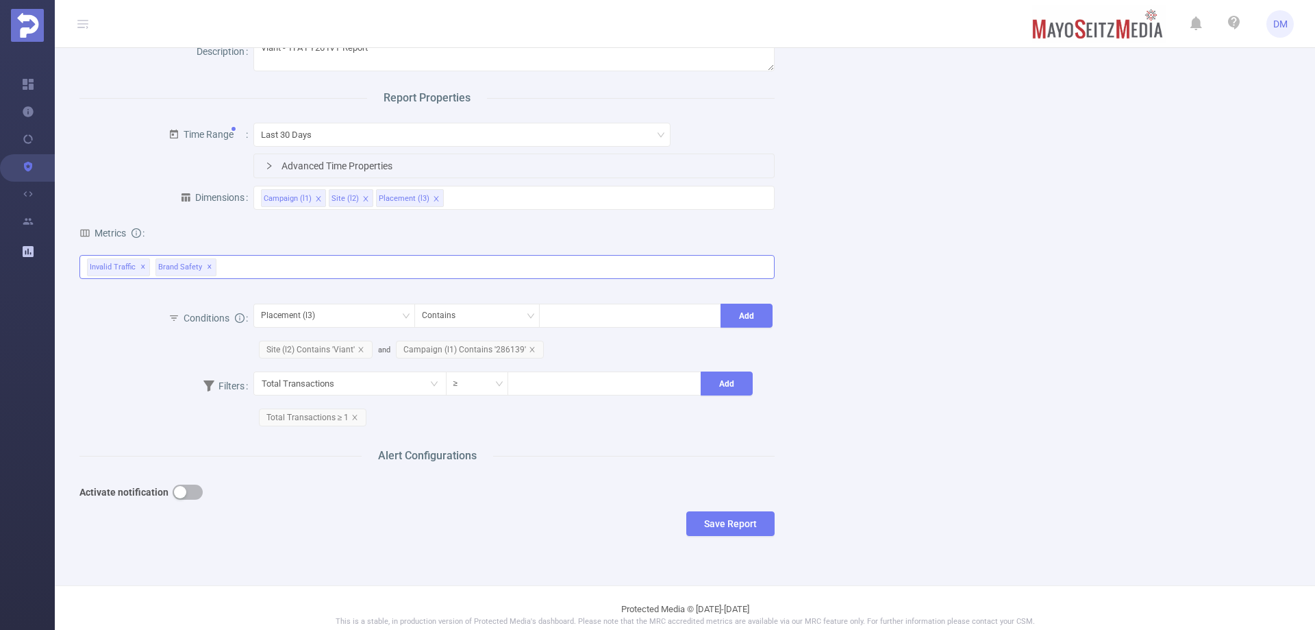
scroll to position [105, 0]
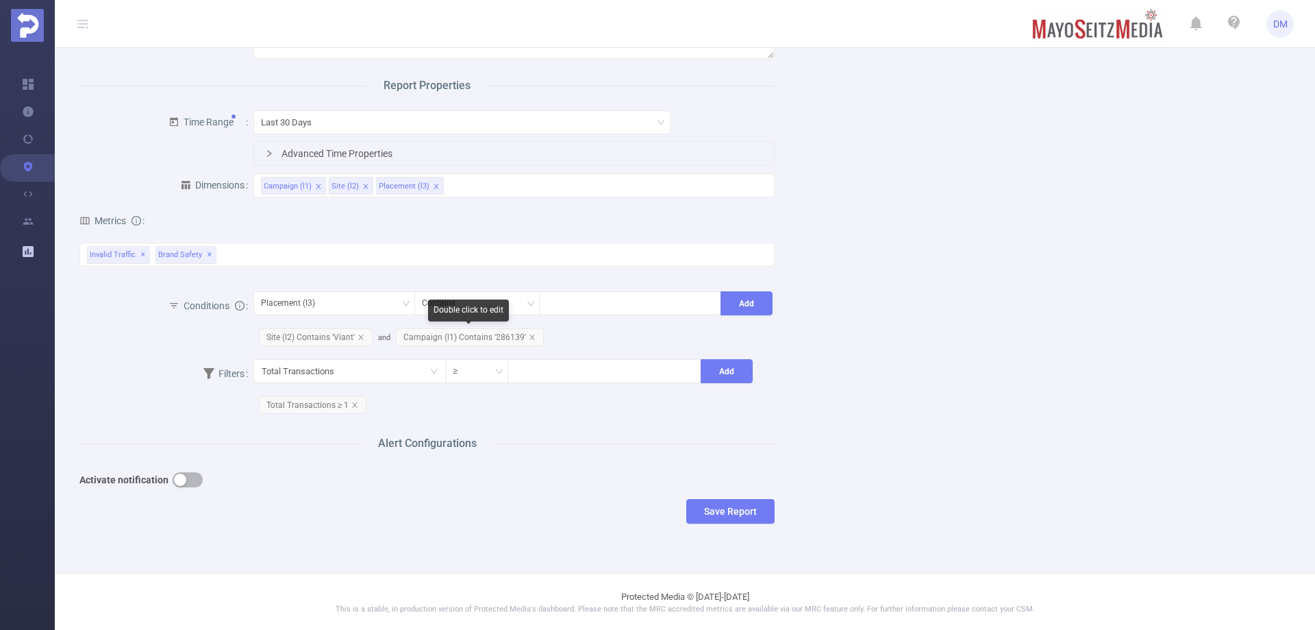
click at [483, 338] on span "Campaign (l1) Contains '286139'" at bounding box center [470, 337] width 148 height 18
click at [470, 334] on span "Campaign (l1) Contains '286139'" at bounding box center [470, 337] width 148 height 18
click at [586, 306] on icon "icon: close" at bounding box center [589, 304] width 7 height 7
click at [595, 305] on div at bounding box center [631, 303] width 168 height 23
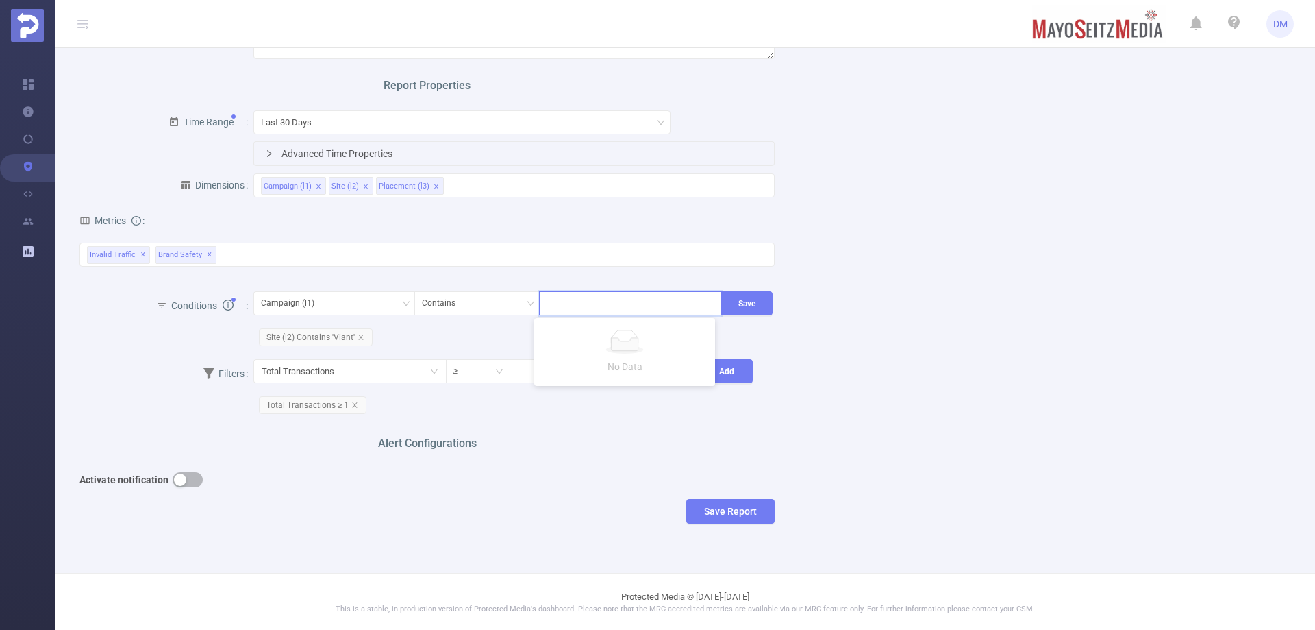
paste input "292296"
type input "292296"
click at [603, 325] on li "292296" at bounding box center [624, 332] width 181 height 22
click at [729, 310] on button "Save" at bounding box center [747, 303] width 52 height 24
click at [759, 509] on button "Save Report" at bounding box center [730, 511] width 88 height 25
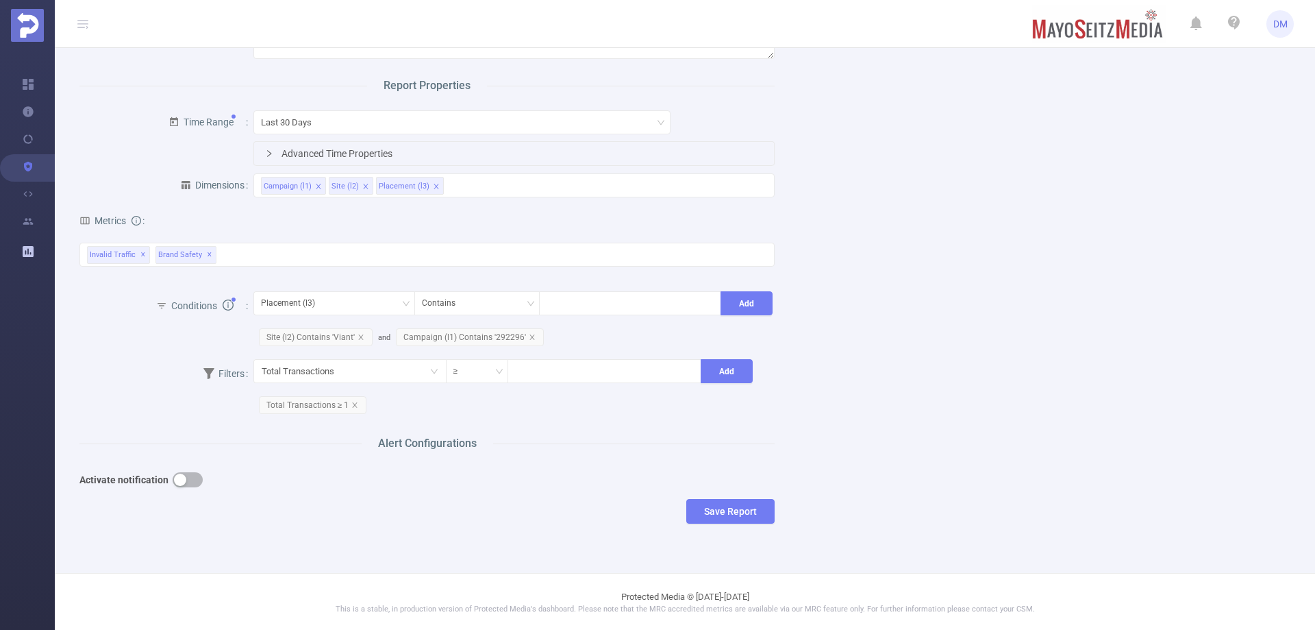
scroll to position [0, 0]
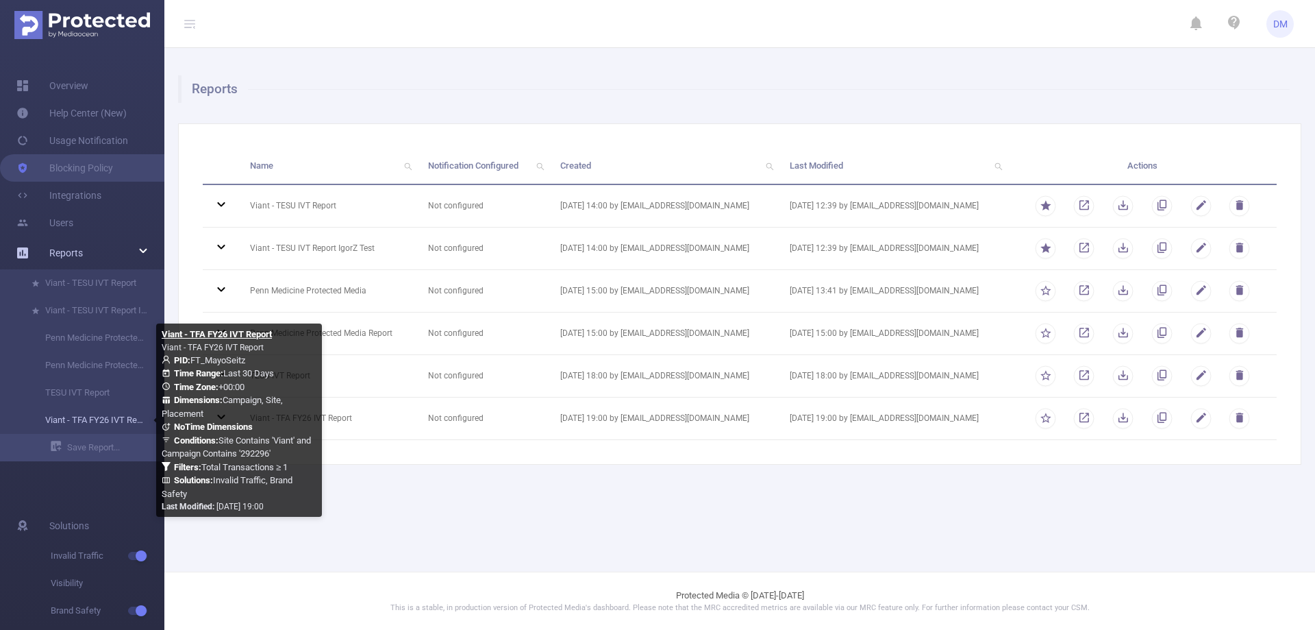
click at [114, 406] on link "Viant - TFA FY26 IVT Report" at bounding box center [87, 419] width 121 height 27
